Goal: Navigation & Orientation: Find specific page/section

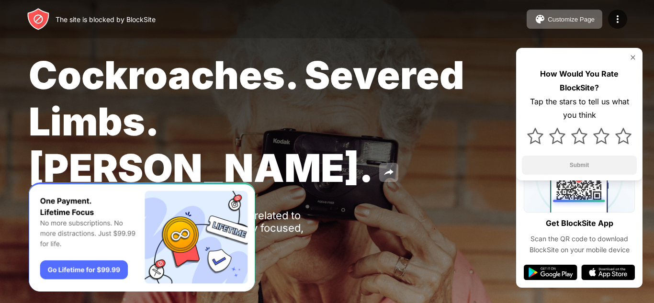
click at [631, 61] on img at bounding box center [633, 58] width 8 height 8
